Goal: Task Accomplishment & Management: Use online tool/utility

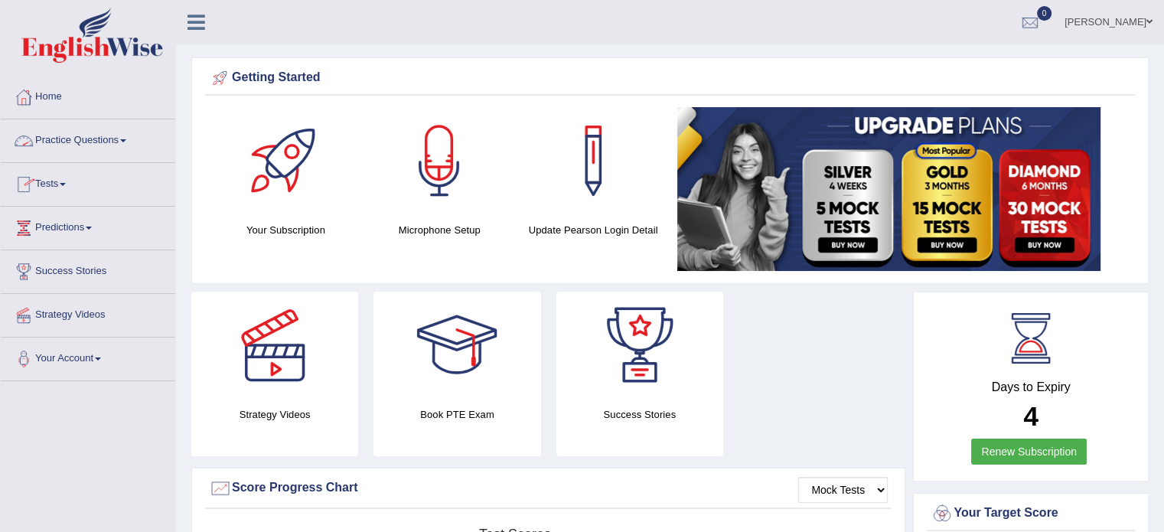
click at [80, 136] on link "Practice Questions" at bounding box center [88, 138] width 175 height 38
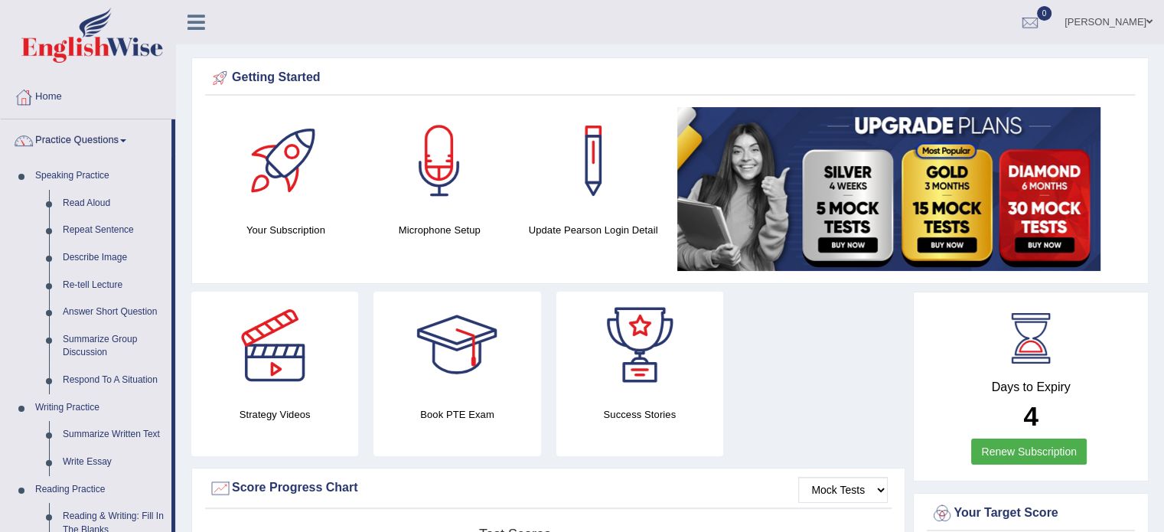
click at [80, 136] on link "Practice Questions" at bounding box center [86, 138] width 171 height 38
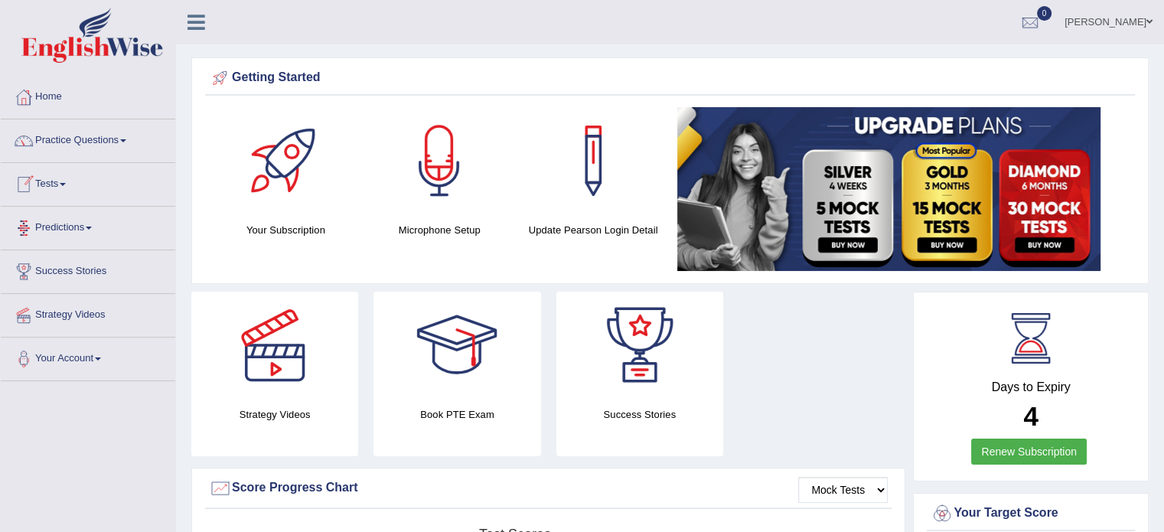
click at [67, 180] on link "Tests" at bounding box center [88, 182] width 175 height 38
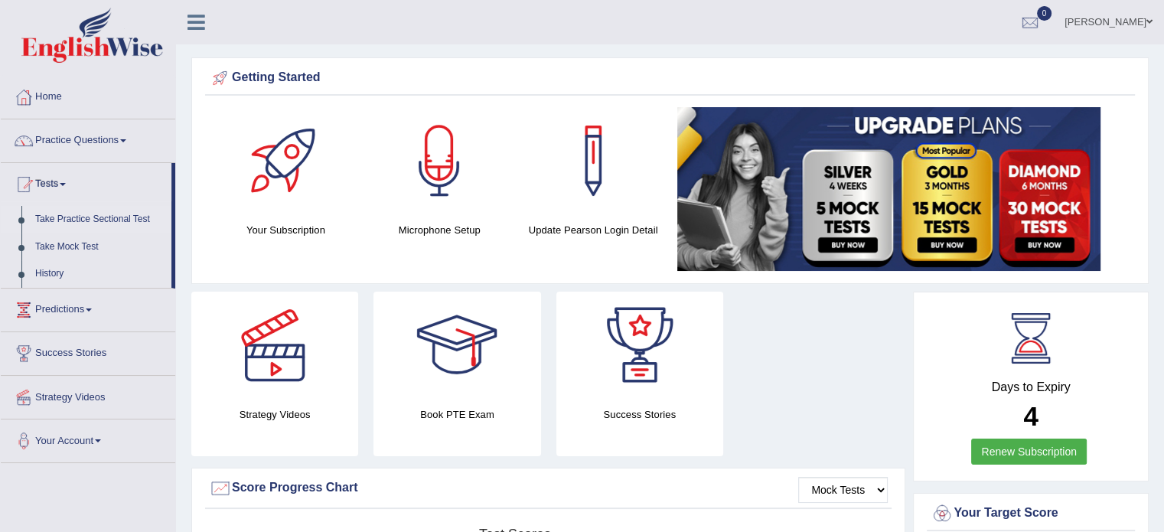
click at [104, 221] on link "Take Practice Sectional Test" at bounding box center [99, 220] width 143 height 28
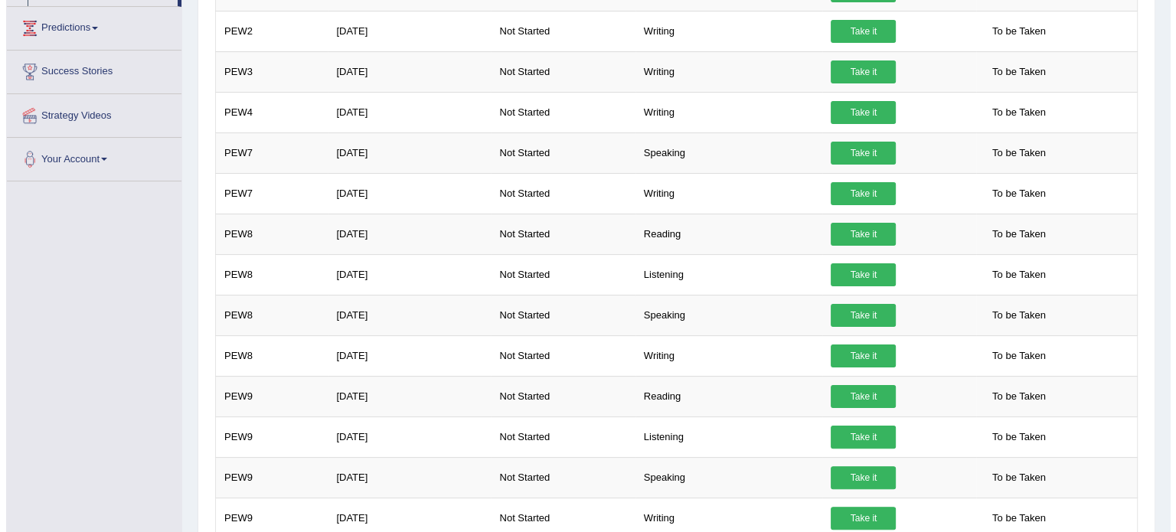
scroll to position [286, 0]
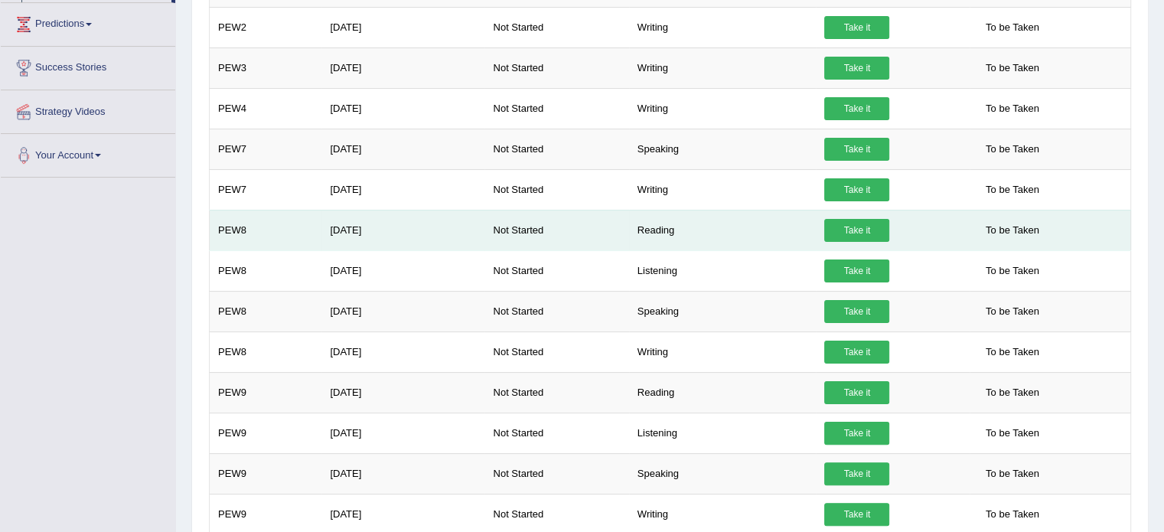
click at [865, 222] on link "Take it" at bounding box center [857, 230] width 65 height 23
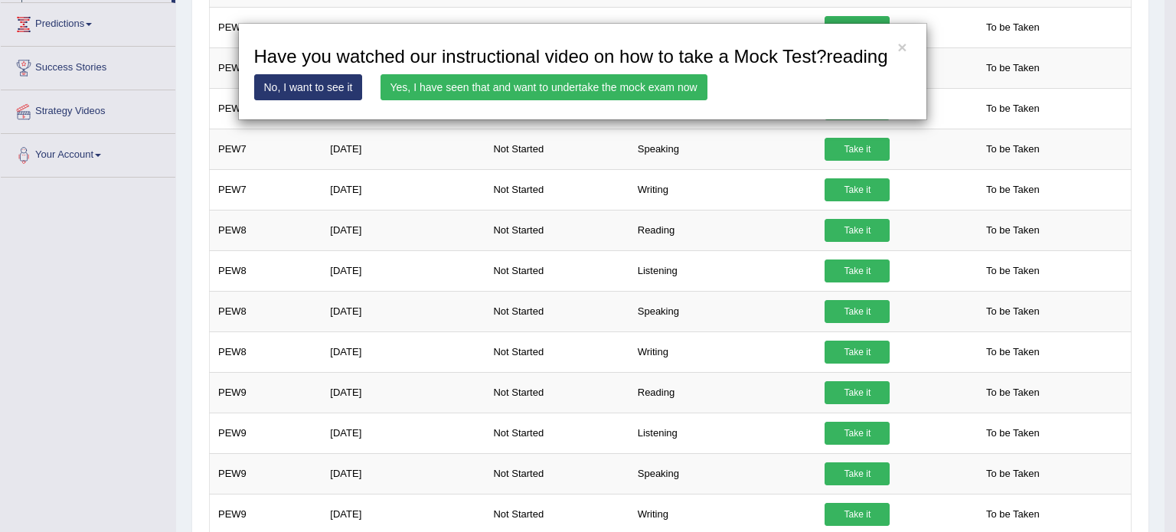
click at [440, 100] on link "Yes, I have seen that and want to undertake the mock exam now" at bounding box center [544, 87] width 327 height 26
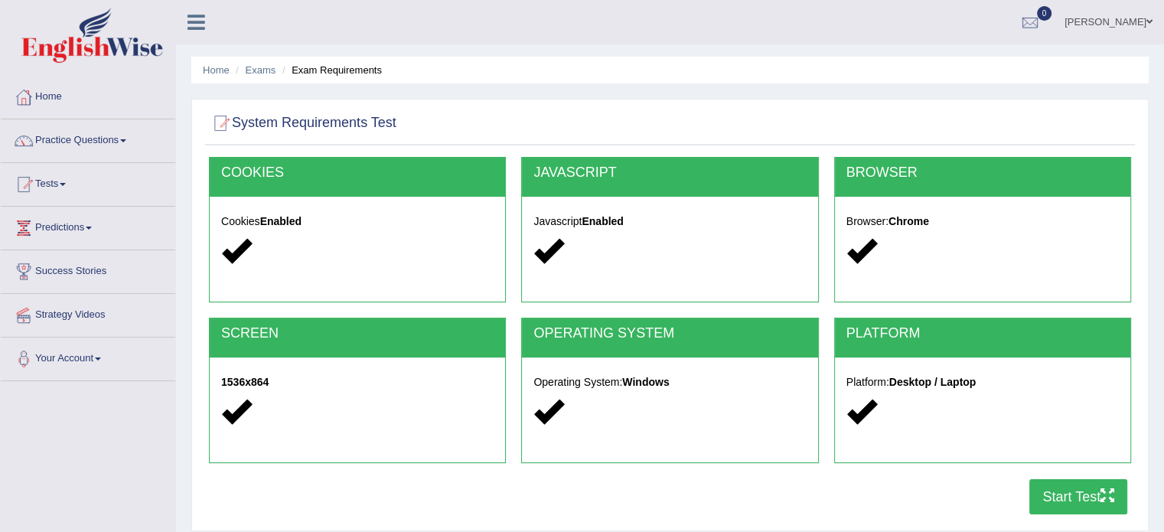
click at [1096, 511] on button "Start Test" at bounding box center [1079, 496] width 98 height 35
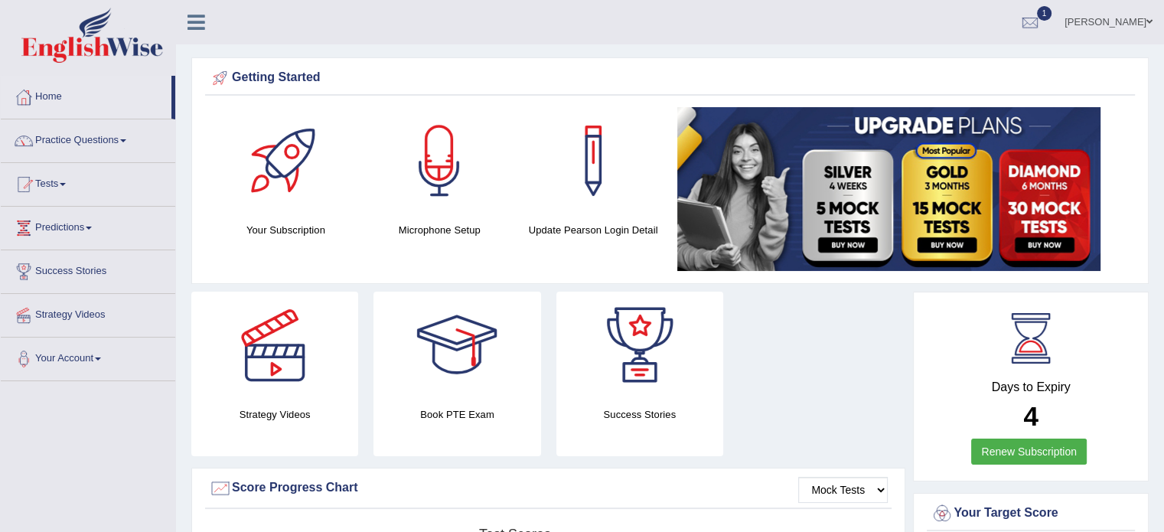
click at [1148, 34] on link "Adil" at bounding box center [1108, 20] width 111 height 40
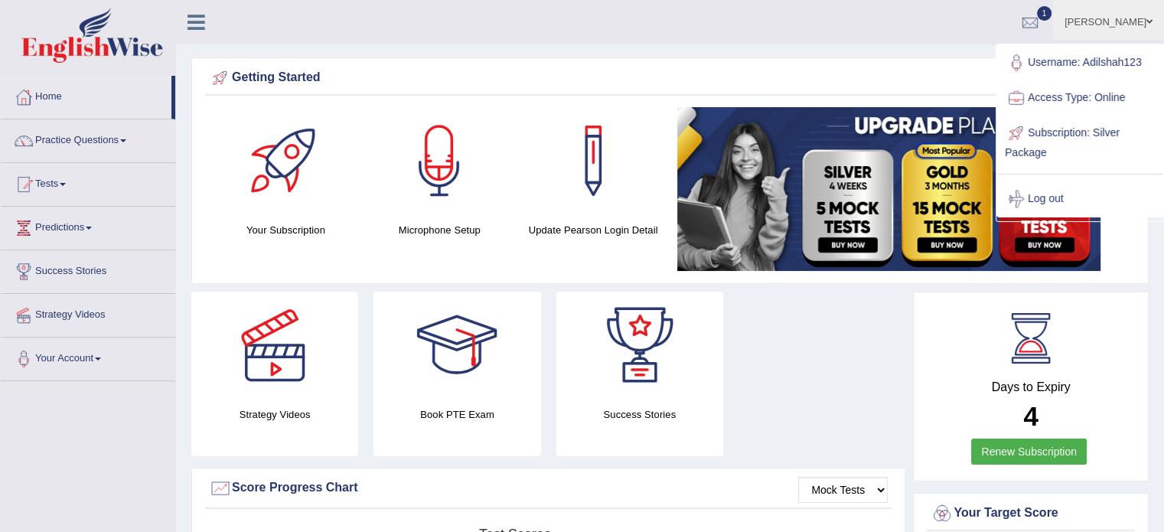
click at [740, 33] on ul "Adil Toggle navigation Username: Adilshah123 Access Type: Online Subscription: …" at bounding box center [818, 22] width 692 height 44
